Goal: Navigation & Orientation: Find specific page/section

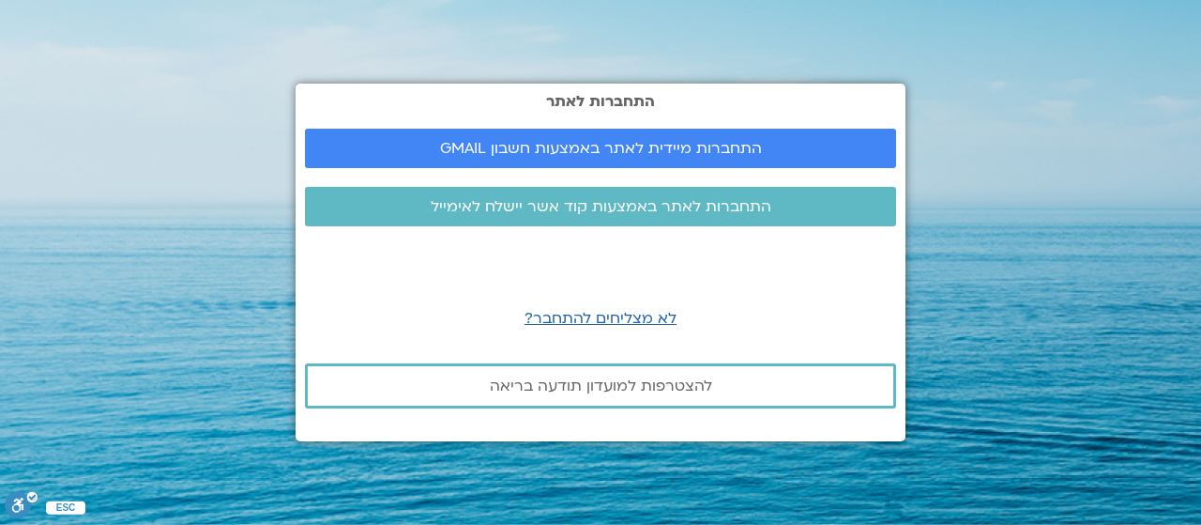
click at [670, 141] on span "התחברות מיידית לאתר באמצעות חשבון GMAIL" at bounding box center [601, 148] width 322 height 17
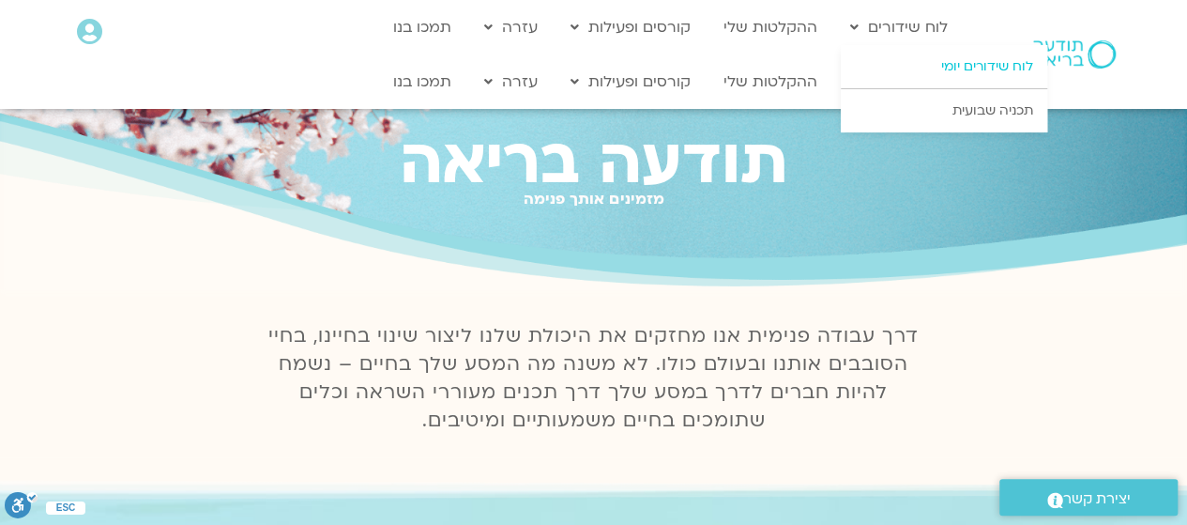
click at [963, 54] on link "לוח שידורים יומי" at bounding box center [944, 66] width 206 height 43
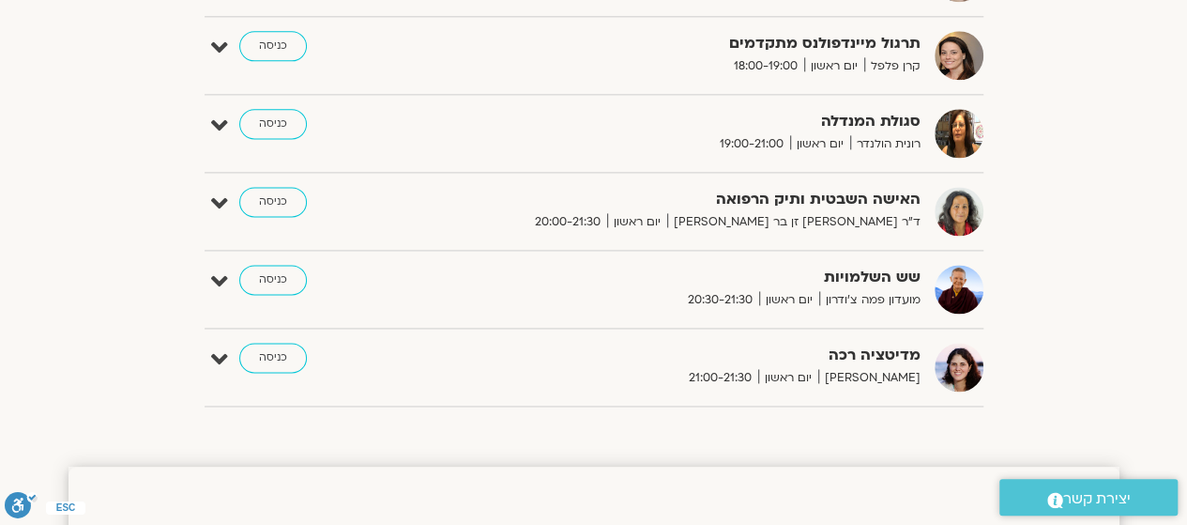
scroll to position [1209, 0]
click at [272, 38] on link "כניסה" at bounding box center [273, 45] width 68 height 30
